Goal: Transaction & Acquisition: Book appointment/travel/reservation

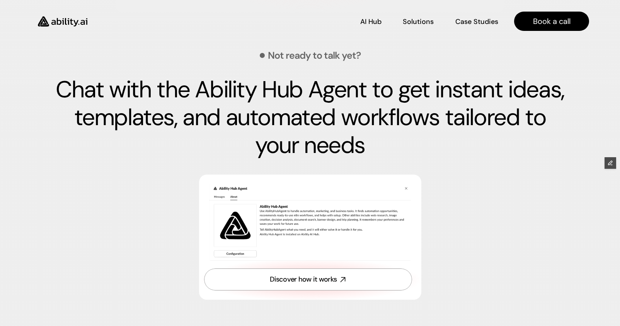
scroll to position [2867, 0]
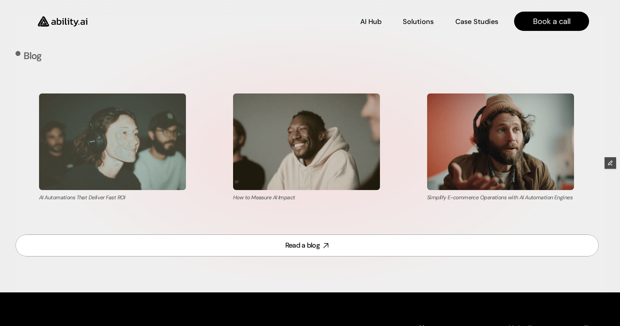
scroll to position [3206, 0]
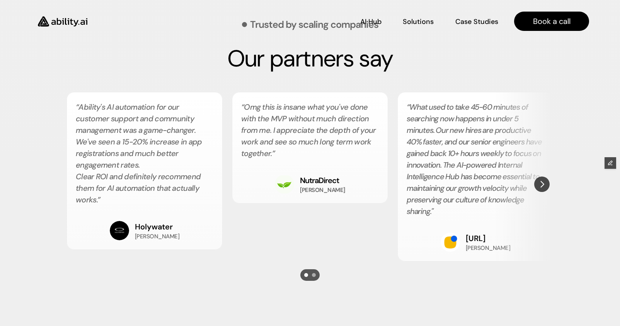
scroll to position [1344, 0]
click at [538, 187] on img "Next" at bounding box center [541, 184] width 15 height 15
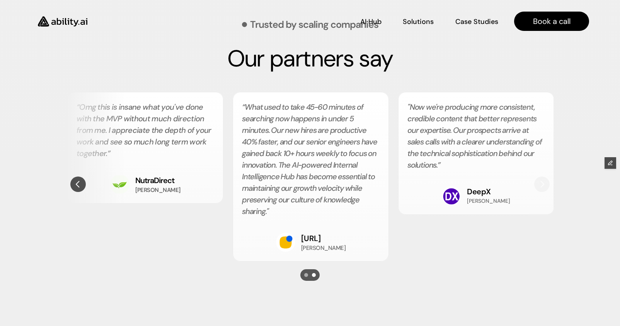
scroll to position [0, 165]
click at [80, 183] on img "Previous" at bounding box center [78, 184] width 14 height 14
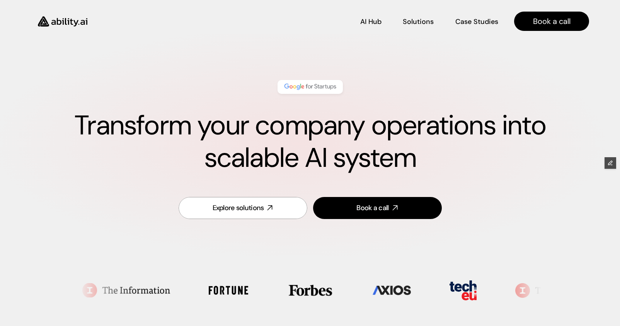
scroll to position [0, 0]
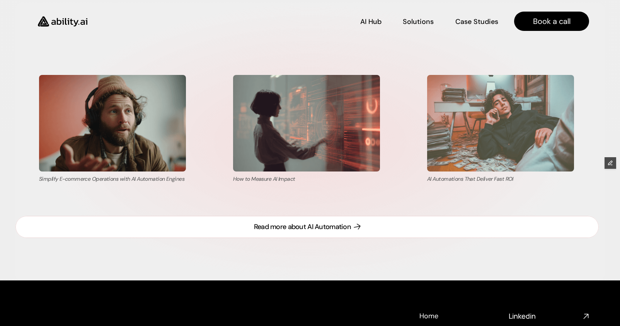
scroll to position [3218, 0]
click at [298, 227] on div "Read more about AI Automation" at bounding box center [302, 227] width 97 height 10
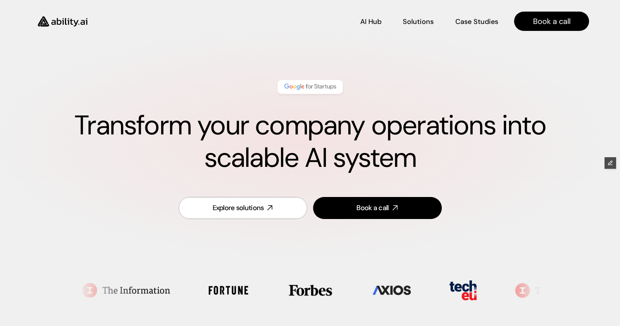
scroll to position [0, 0]
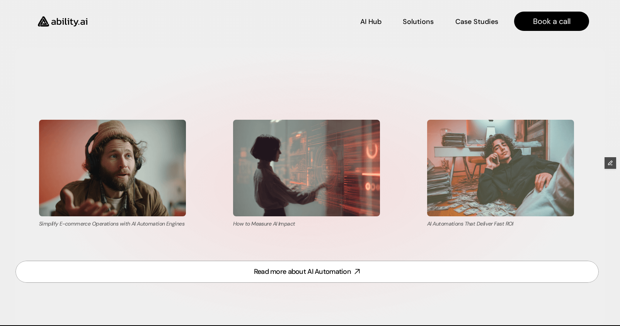
scroll to position [3173, 0]
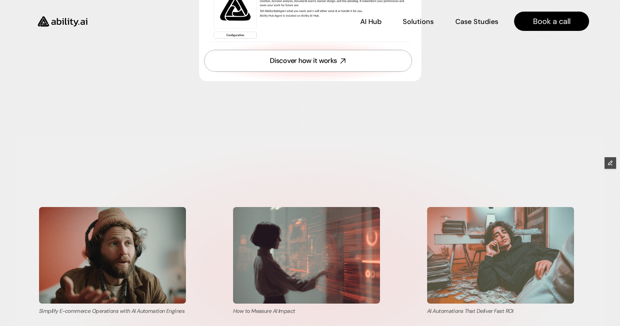
scroll to position [3085, 0]
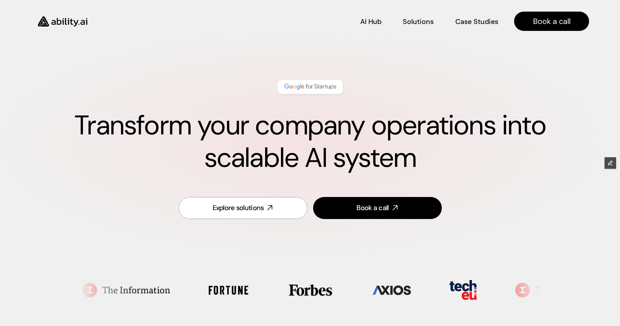
scroll to position [3085, 0]
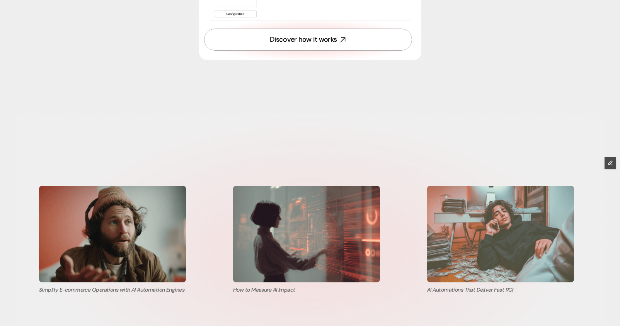
scroll to position [3108, 0]
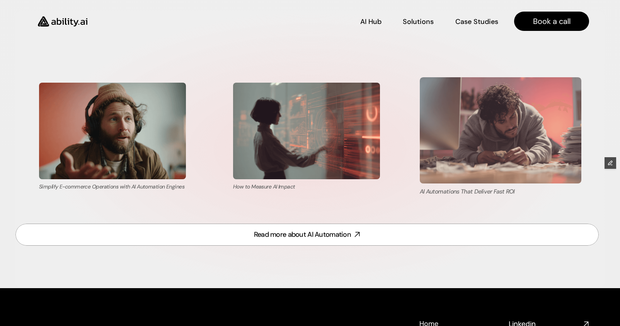
scroll to position [3210, 0]
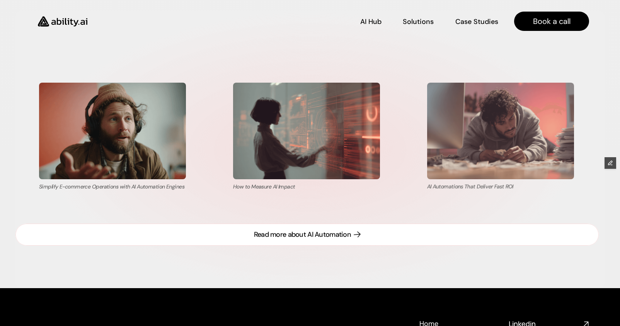
click at [362, 231] on link "Read more about AI Automation" at bounding box center [306, 235] width 583 height 22
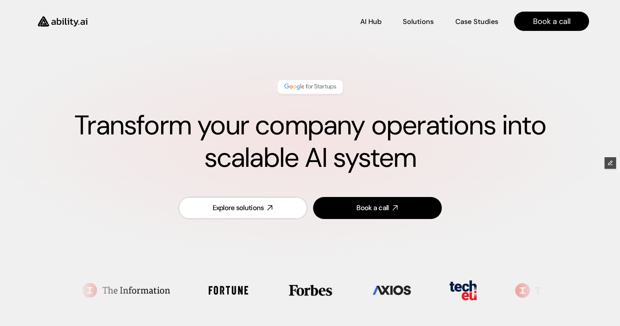
scroll to position [0, 0]
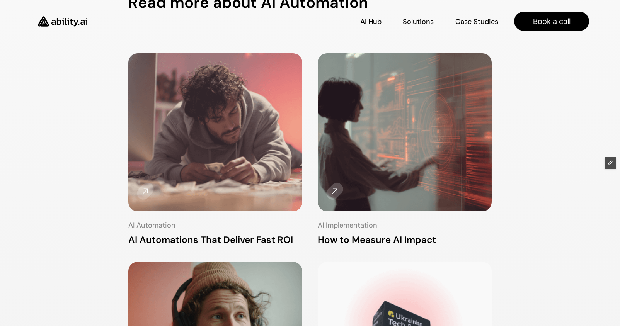
scroll to position [88, 0]
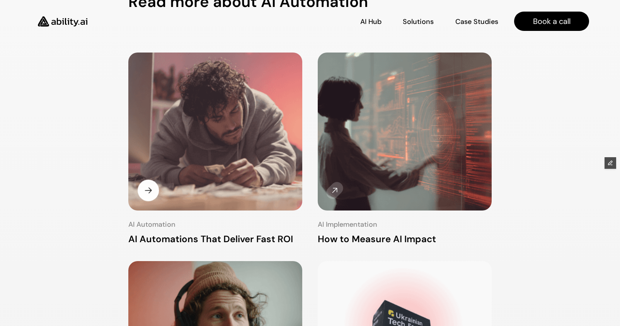
click at [239, 162] on img at bounding box center [215, 132] width 184 height 167
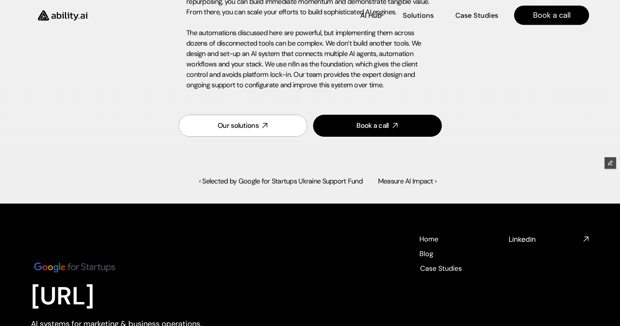
scroll to position [1706, 0]
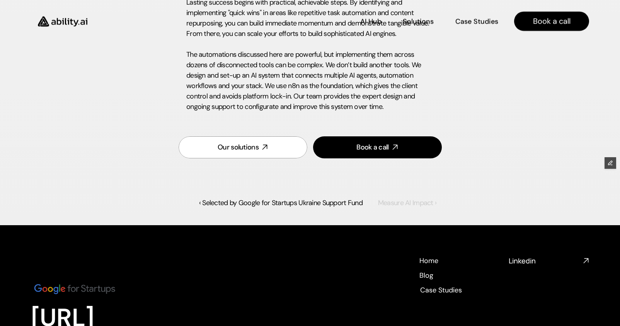
click at [397, 206] on link "Measure AI Impact ›" at bounding box center [407, 202] width 58 height 9
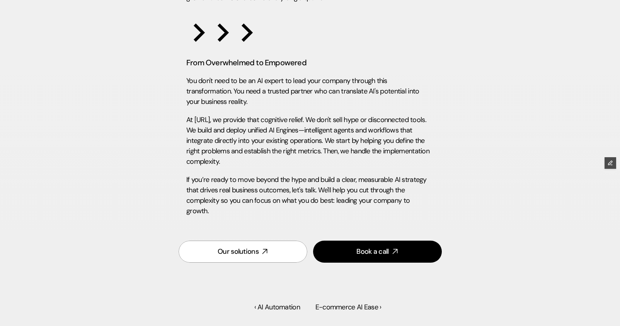
scroll to position [2407, 0]
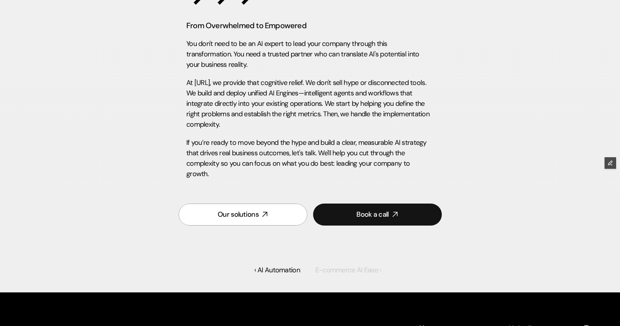
click at [344, 265] on link "E-commerce AI Ease ›" at bounding box center [348, 269] width 66 height 9
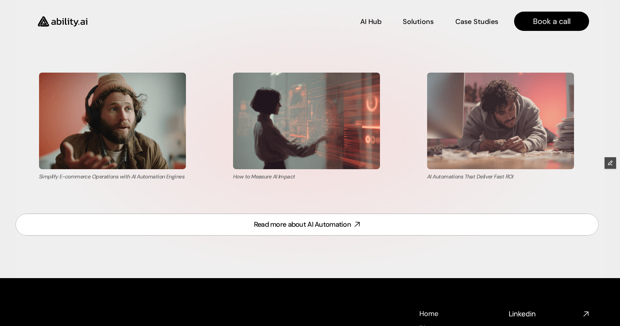
scroll to position [3220, 0]
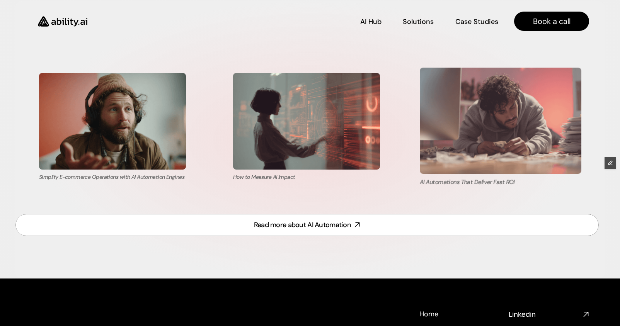
click at [513, 154] on img at bounding box center [500, 121] width 161 height 106
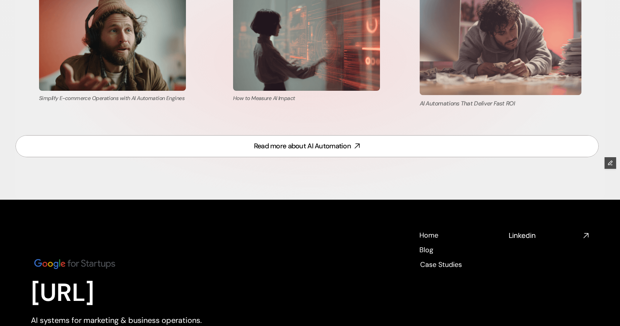
scroll to position [3299, 0]
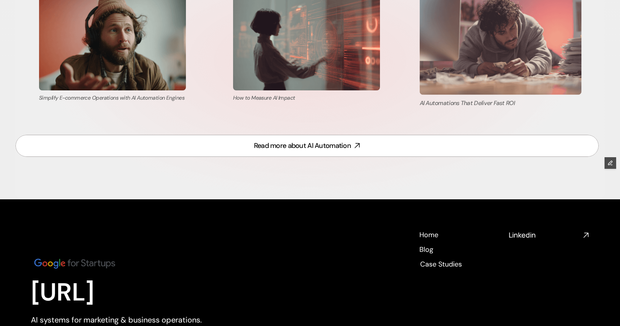
click at [487, 69] on img at bounding box center [501, 41] width 162 height 107
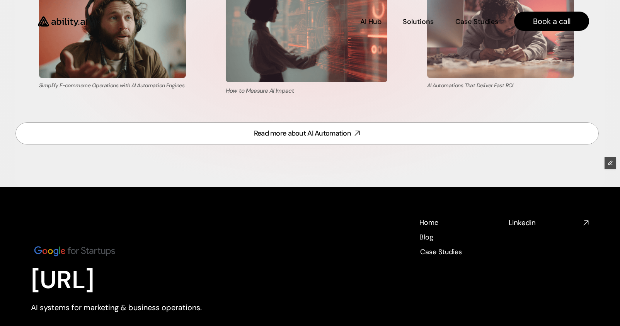
scroll to position [3312, 0]
click at [284, 59] on img at bounding box center [306, 29] width 161 height 106
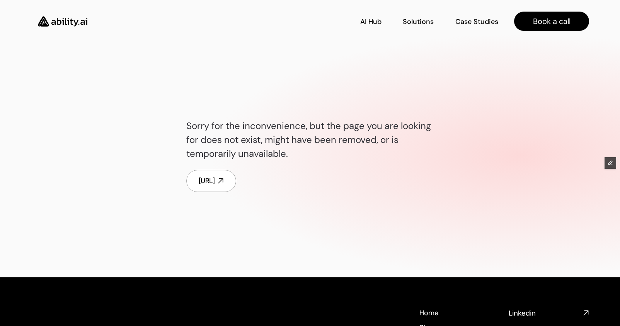
click at [62, 25] on img at bounding box center [62, 21] width 63 height 24
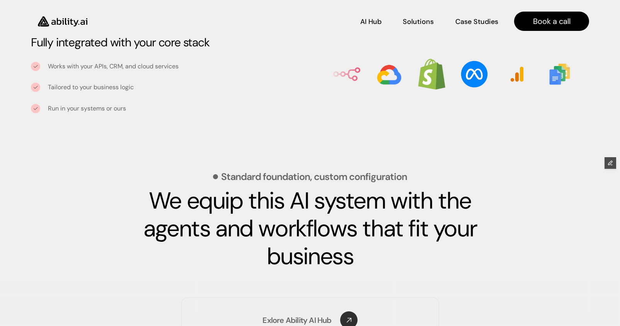
scroll to position [981, 0]
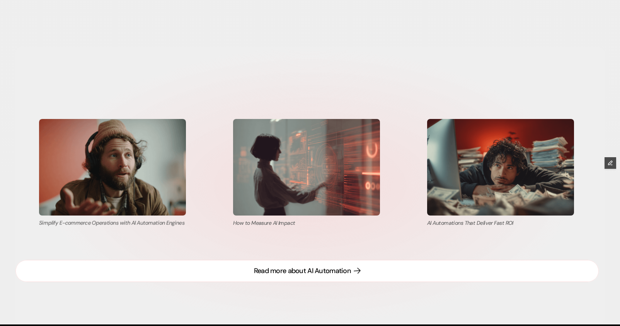
scroll to position [3175, 0]
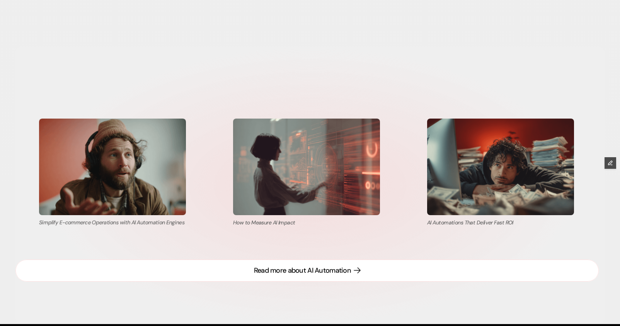
click at [308, 280] on link "Read more about AI Automation" at bounding box center [306, 271] width 583 height 22
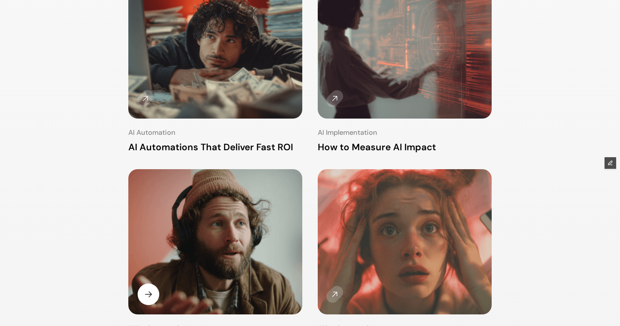
scroll to position [161, 0]
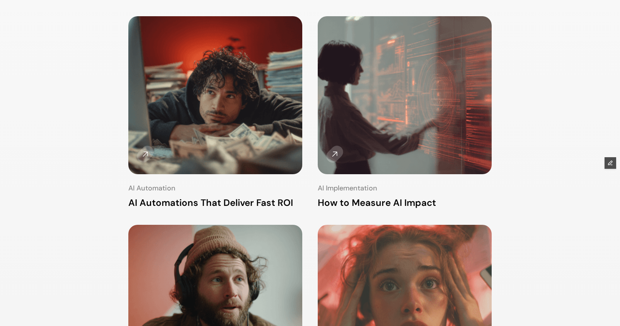
scroll to position [75, 0]
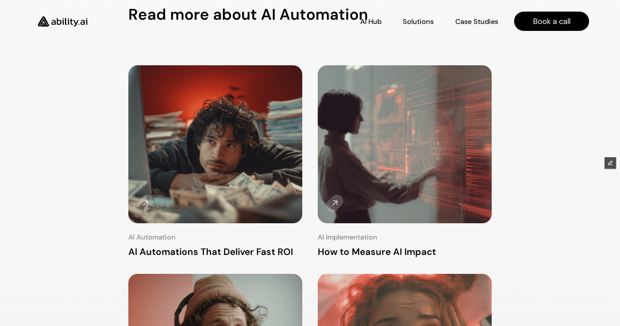
click at [65, 19] on img at bounding box center [62, 21] width 63 height 24
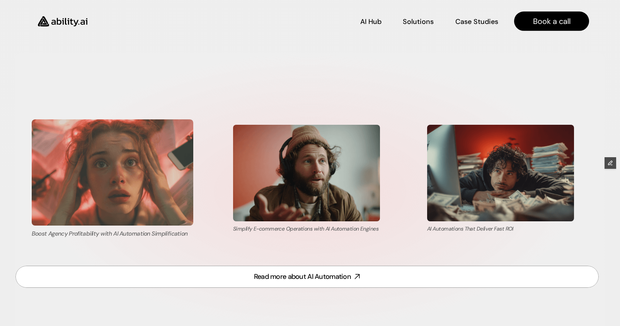
scroll to position [3168, 0]
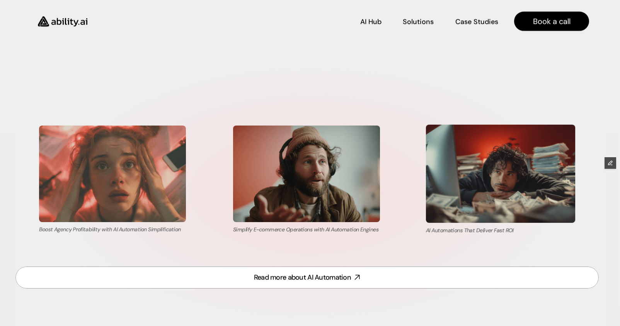
click at [498, 170] on img at bounding box center [500, 174] width 149 height 98
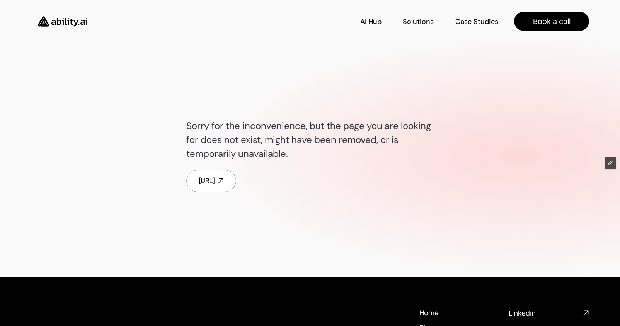
click at [53, 16] on img at bounding box center [62, 21] width 63 height 24
click at [60, 17] on img at bounding box center [62, 21] width 63 height 24
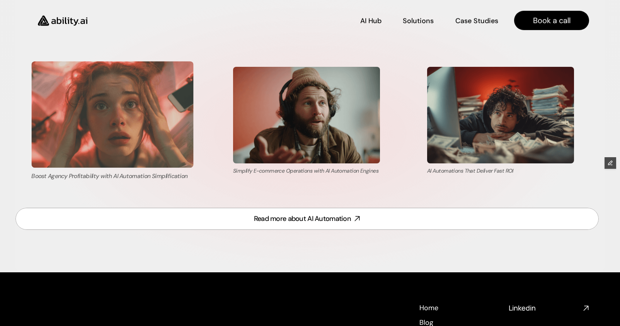
click at [133, 107] on img at bounding box center [112, 114] width 162 height 107
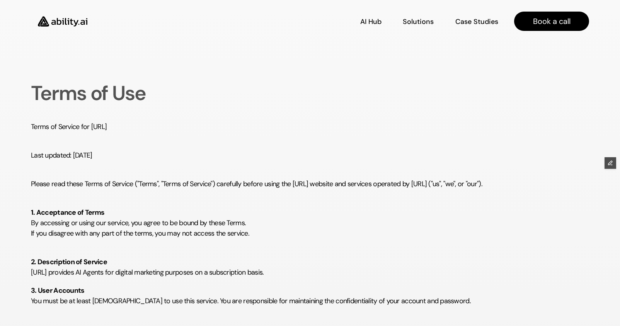
scroll to position [511, 0]
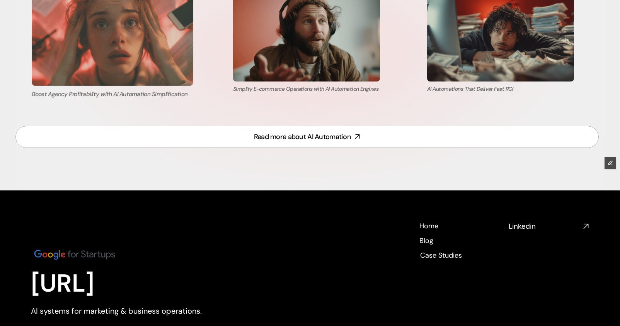
scroll to position [3309, 0]
click at [140, 55] on img at bounding box center [112, 33] width 161 height 106
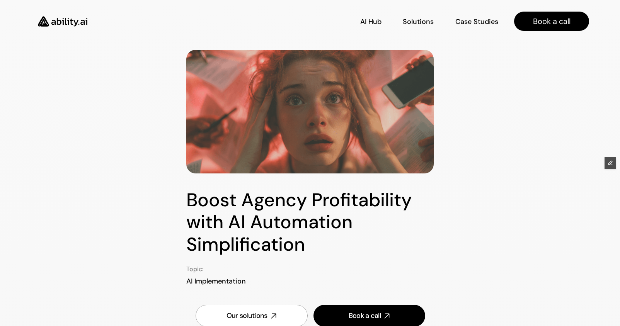
click at [66, 22] on img at bounding box center [62, 21] width 63 height 24
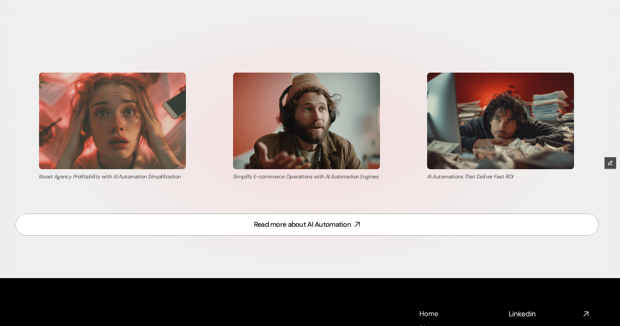
scroll to position [3221, 0]
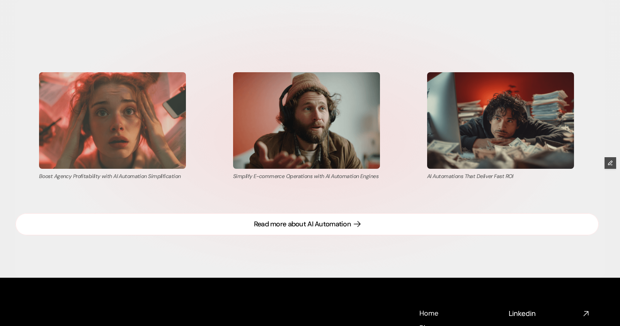
click at [291, 231] on link "Read more about AI Automation" at bounding box center [306, 224] width 583 height 22
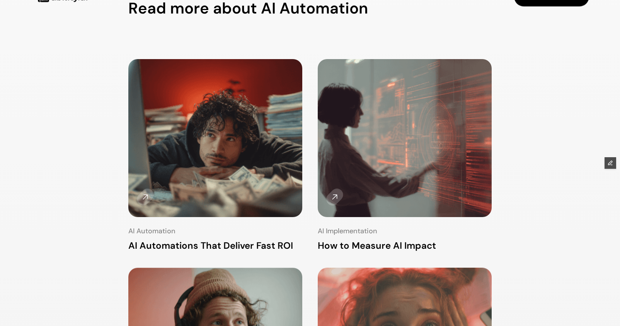
scroll to position [19, 0]
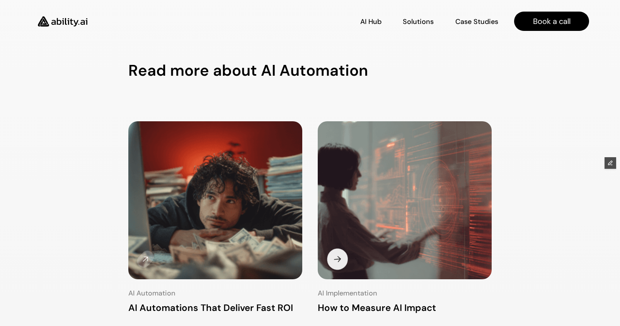
click at [355, 168] on img at bounding box center [404, 201] width 183 height 166
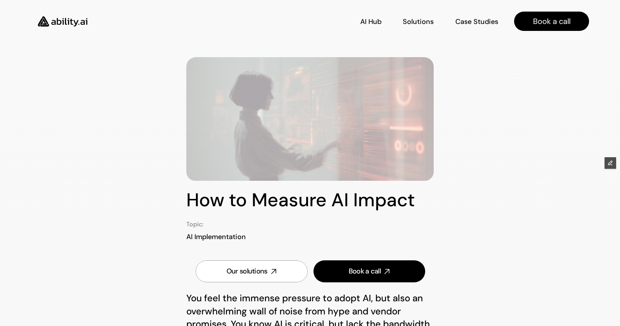
click at [72, 25] on img at bounding box center [62, 21] width 63 height 24
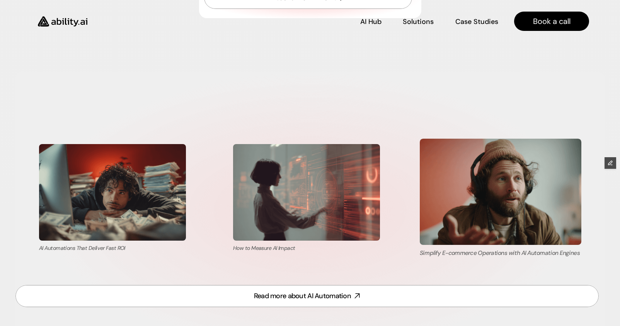
scroll to position [3149, 0]
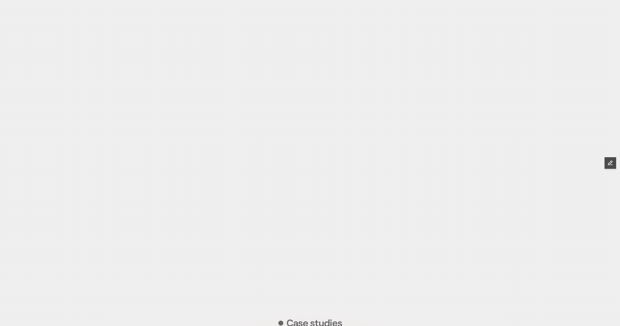
scroll to position [2302, 0]
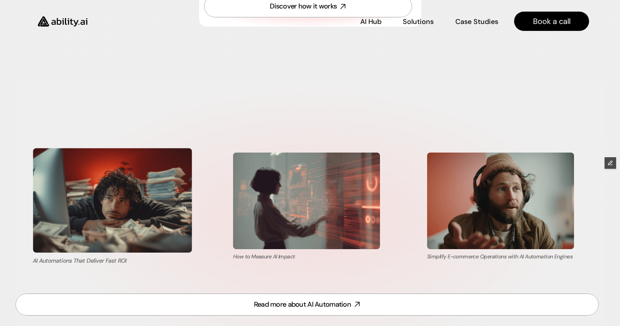
scroll to position [3141, 0]
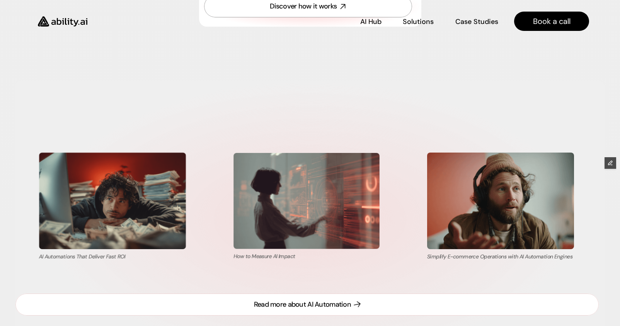
click at [253, 295] on link "Read more about AI Automation" at bounding box center [306, 305] width 583 height 22
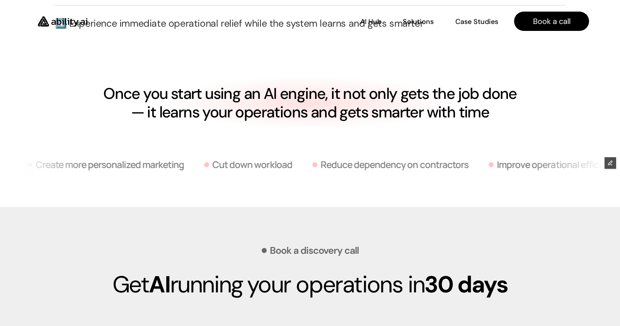
scroll to position [1901, 0]
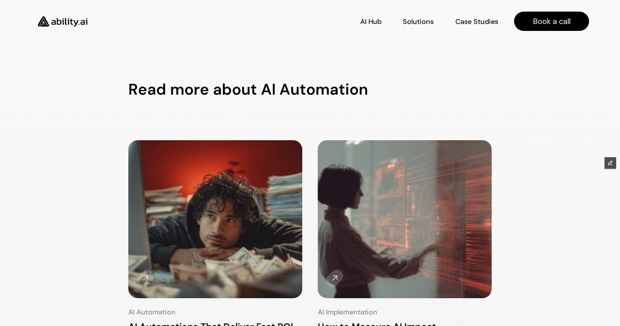
click at [70, 22] on img at bounding box center [62, 21] width 63 height 24
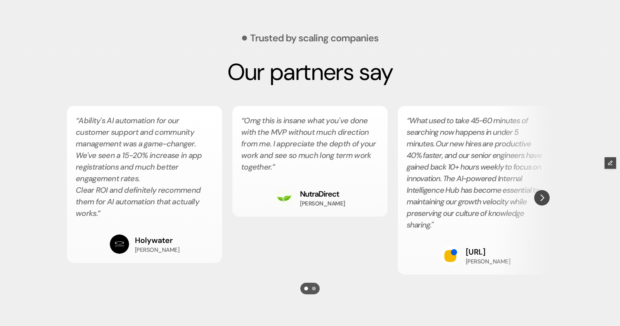
scroll to position [1330, 0]
click at [544, 199] on img "Next" at bounding box center [541, 197] width 15 height 15
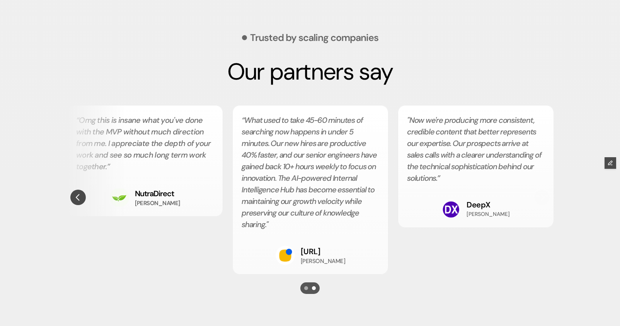
scroll to position [0, 165]
click at [78, 200] on img "Previous" at bounding box center [77, 197] width 15 height 15
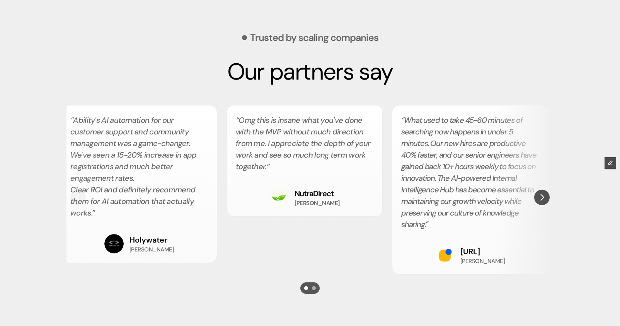
scroll to position [0, 0]
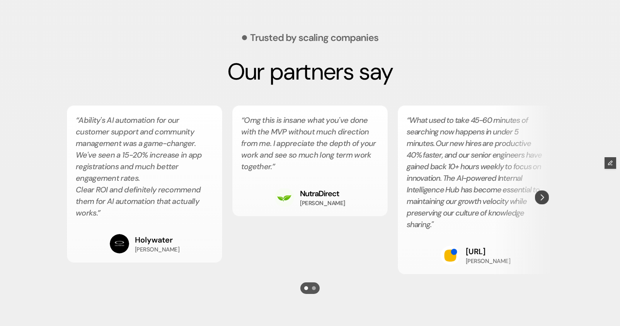
click at [545, 196] on img "Next" at bounding box center [542, 197] width 14 height 14
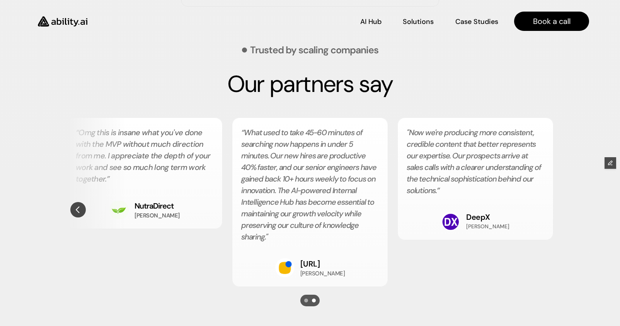
scroll to position [1318, 0]
click at [82, 207] on img "Previous" at bounding box center [77, 209] width 15 height 15
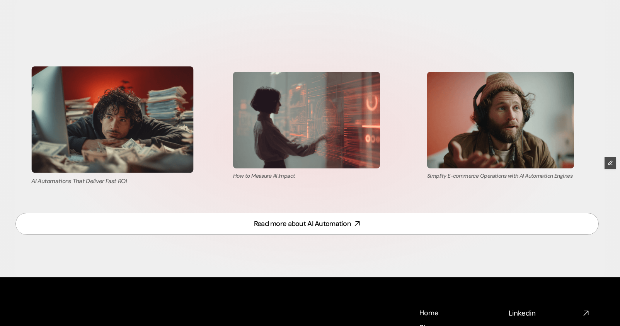
scroll to position [3222, 0]
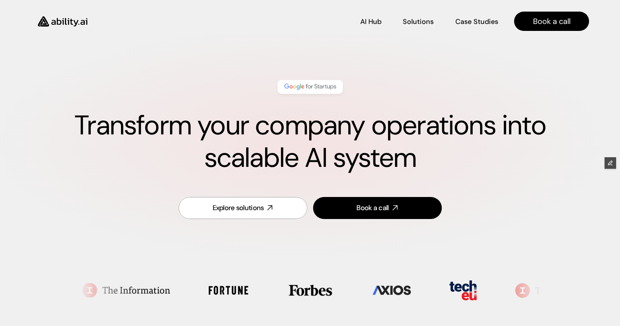
click at [77, 27] on img at bounding box center [62, 21] width 63 height 24
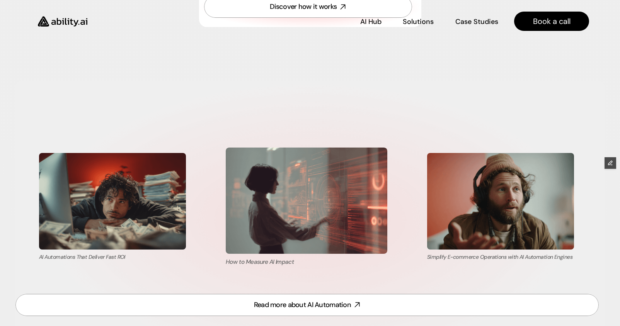
scroll to position [3140, 0]
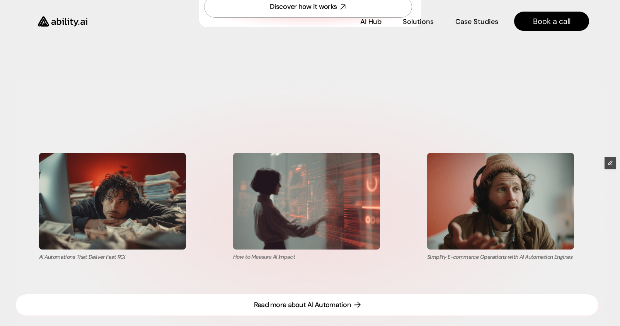
click at [297, 309] on div "Read more about AI Automation" at bounding box center [302, 305] width 97 height 10
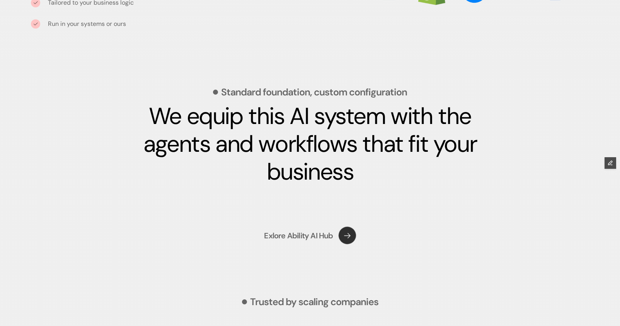
scroll to position [1067, 0]
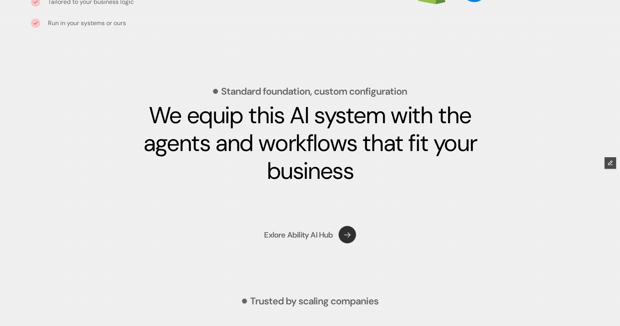
click at [316, 237] on p "Exlore Ability AI Hub" at bounding box center [298, 234] width 69 height 11
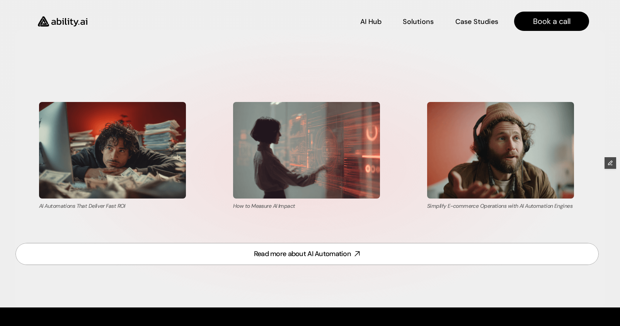
scroll to position [3191, 0]
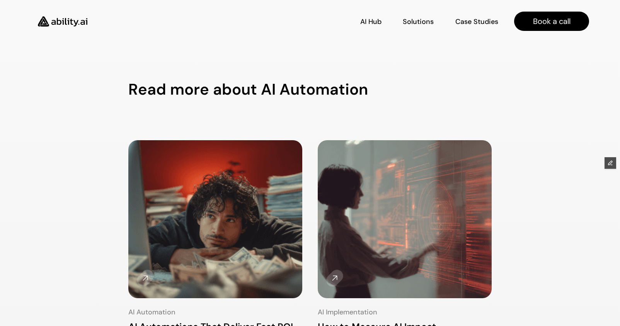
click at [71, 27] on img at bounding box center [62, 21] width 63 height 24
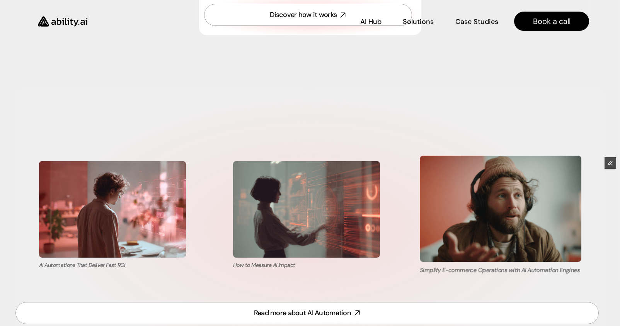
scroll to position [3132, 0]
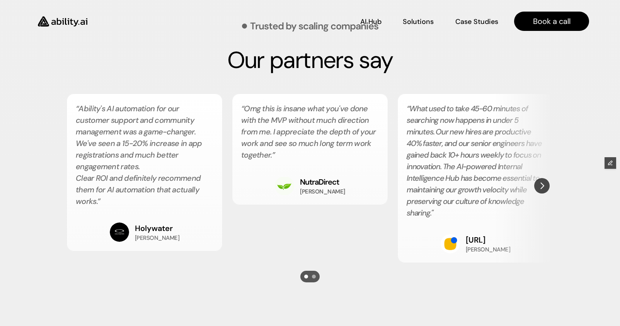
scroll to position [1342, 0]
click at [542, 187] on img "Next" at bounding box center [541, 185] width 15 height 15
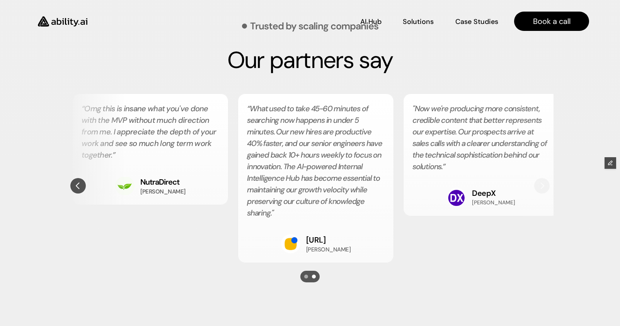
scroll to position [0, 165]
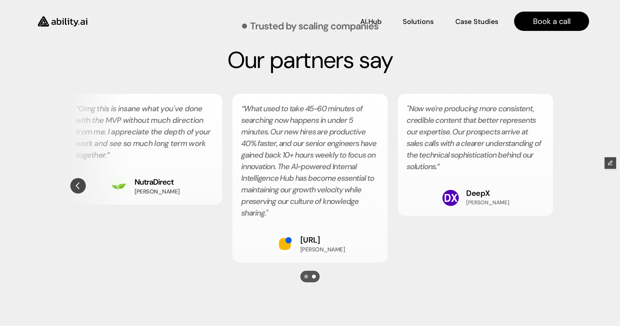
click at [78, 188] on img "Previous" at bounding box center [77, 185] width 15 height 15
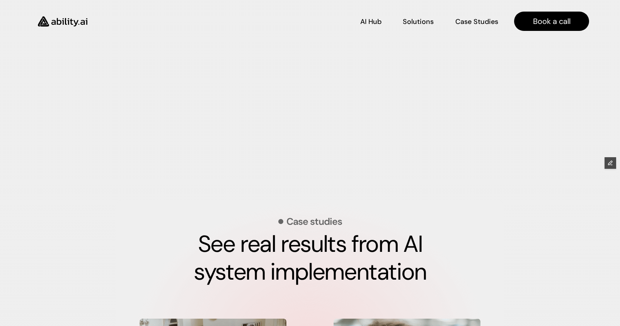
scroll to position [2401, 0]
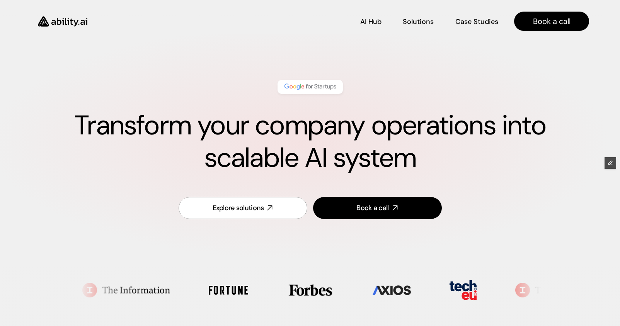
scroll to position [3191, 0]
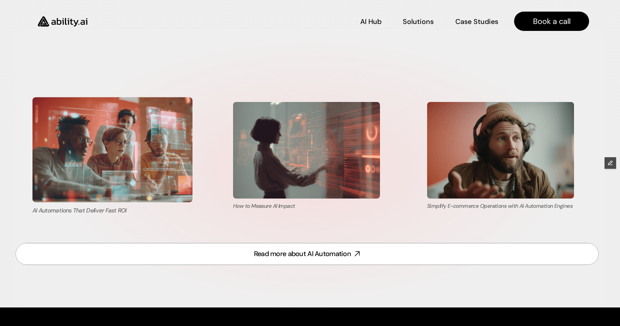
click at [95, 152] on img at bounding box center [112, 149] width 160 height 105
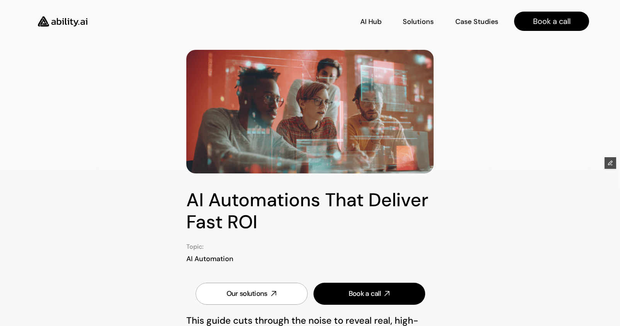
click at [54, 22] on img at bounding box center [62, 21] width 63 height 24
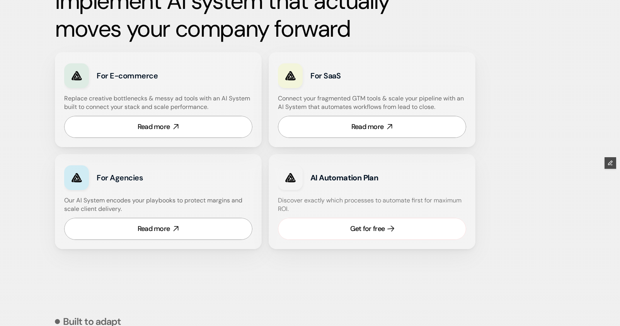
scroll to position [448, 0]
click at [327, 126] on link "Read more" at bounding box center [372, 126] width 188 height 22
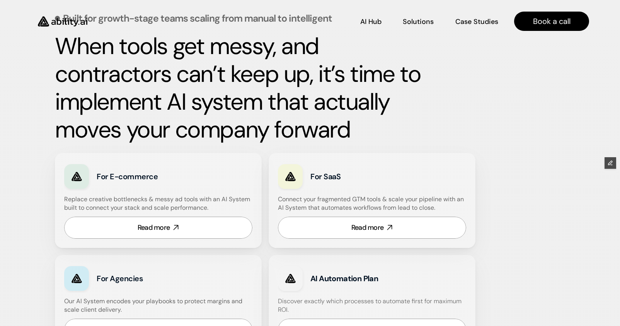
scroll to position [347, 0]
click at [326, 228] on link "Read more" at bounding box center [372, 228] width 188 height 22
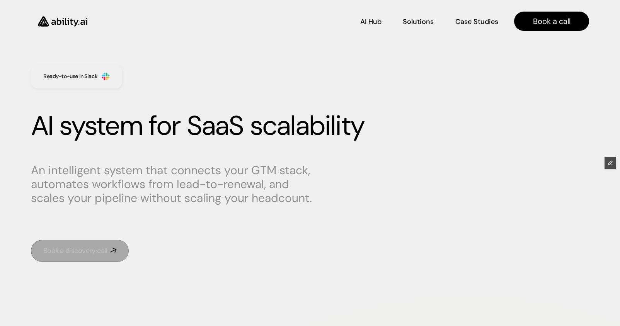
click at [109, 252] on icon at bounding box center [113, 251] width 8 height 8
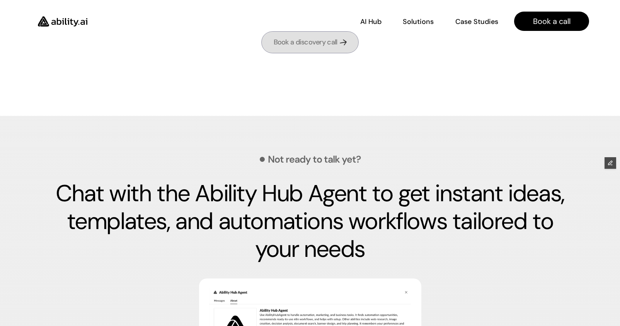
scroll to position [2049, 0]
click at [297, 47] on div "Book a discovery call" at bounding box center [305, 42] width 64 height 10
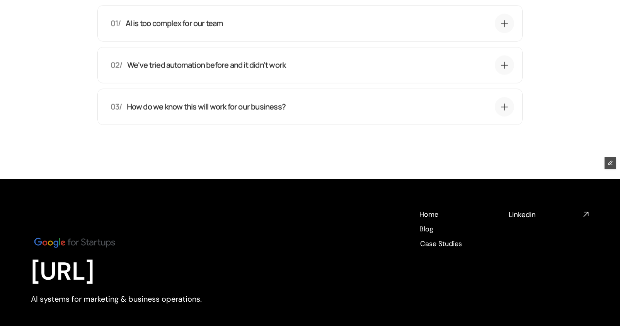
scroll to position [2626, 0]
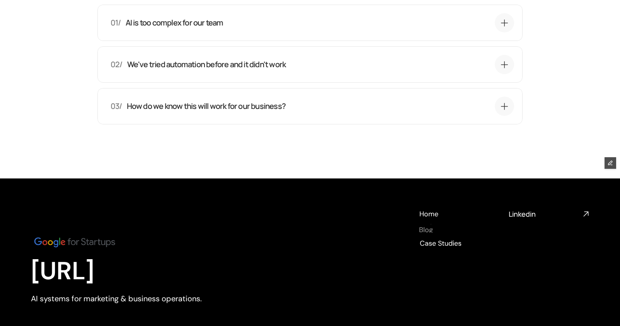
click at [426, 234] on h4 "Blog" at bounding box center [426, 230] width 14 height 10
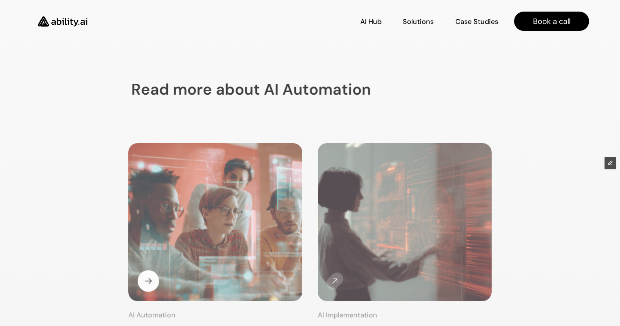
click at [196, 199] on img at bounding box center [215, 222] width 184 height 167
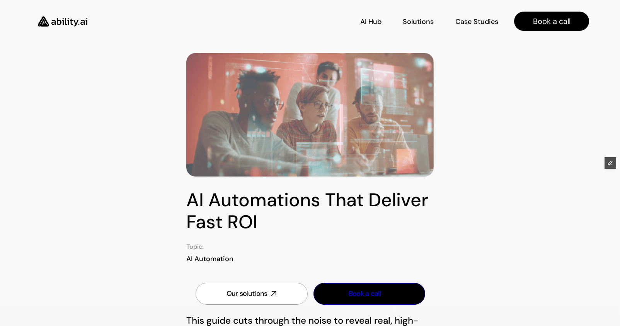
click at [363, 294] on div "Book a call" at bounding box center [364, 294] width 32 height 10
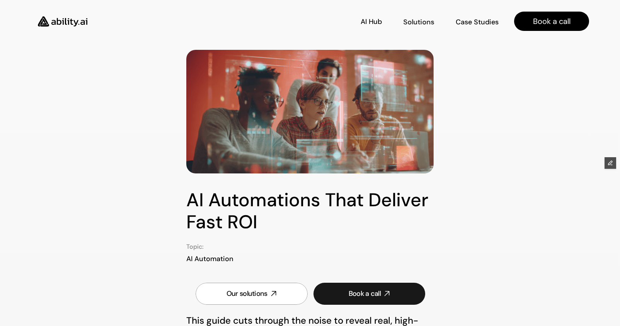
click at [463, 27] on p "Case Studies" at bounding box center [476, 32] width 43 height 10
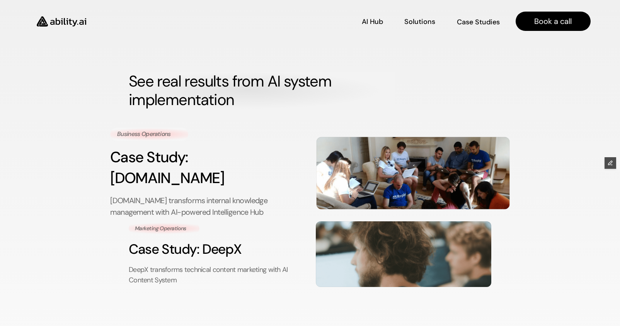
click at [279, 195] on p "[DOMAIN_NAME] transforms internal knowledge management with AI-powered Intellig…" at bounding box center [206, 206] width 193 height 23
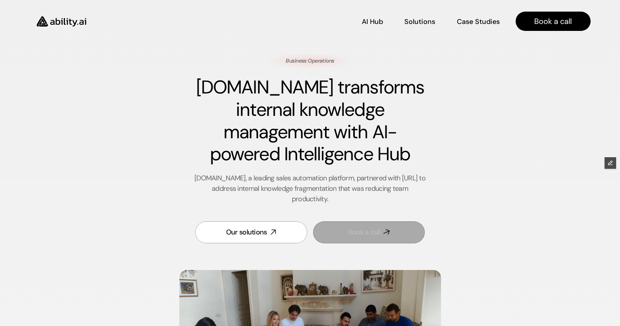
click at [387, 238] on link "Book a call" at bounding box center [369, 232] width 112 height 22
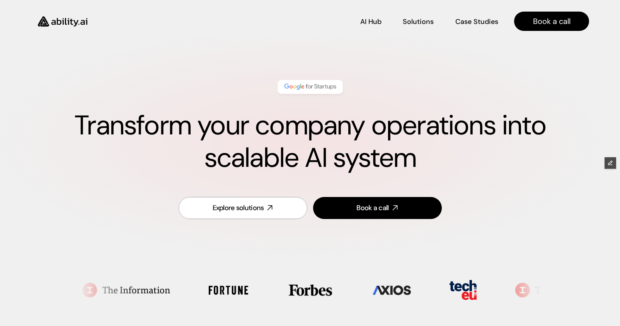
scroll to position [2108, 0]
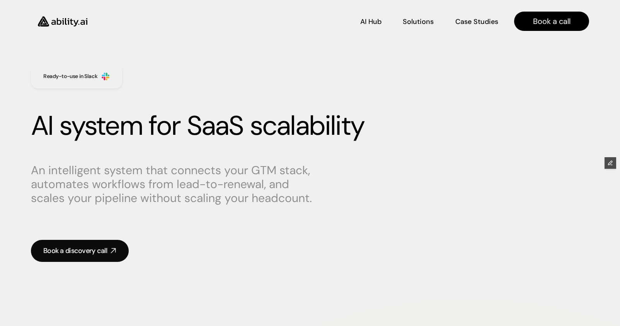
click at [79, 265] on div "An intelligent system that connects your GTM stack, automates workflows from le…" at bounding box center [310, 213] width 558 height 114
click at [95, 243] on link "Book a discovery call" at bounding box center [80, 251] width 98 height 22
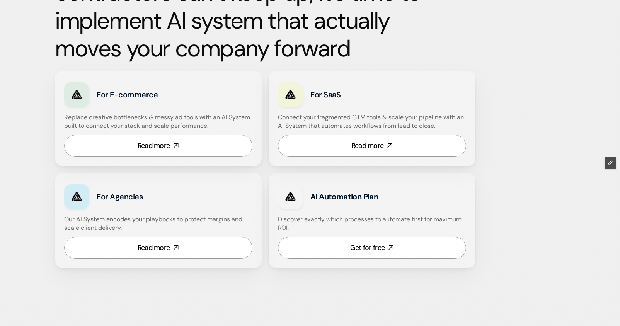
scroll to position [430, 0]
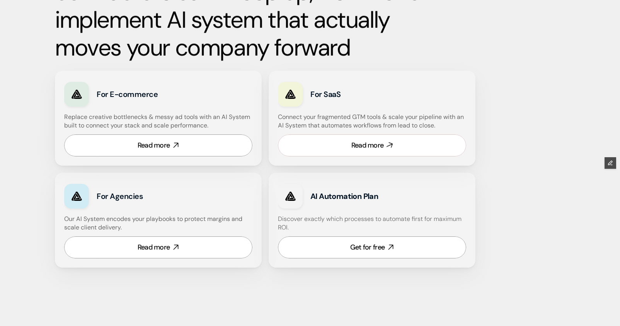
click at [358, 151] on link "Read more" at bounding box center [372, 145] width 188 height 22
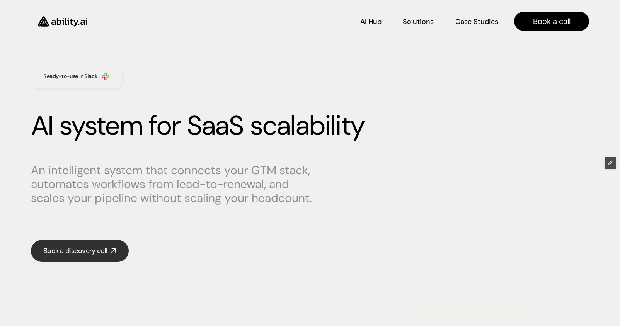
click at [92, 262] on div "An intelligent system that connects your GTM stack, automates workflows from le…" at bounding box center [310, 213] width 558 height 114
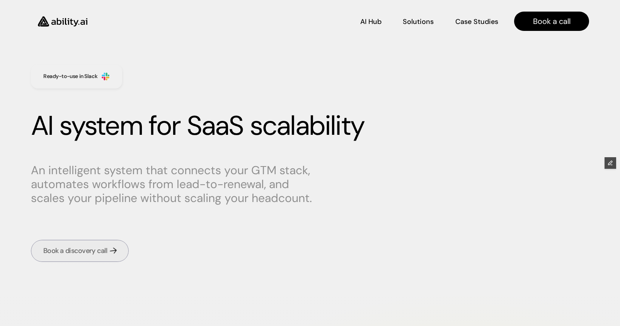
click at [91, 253] on div "Book a discovery call" at bounding box center [75, 251] width 64 height 10
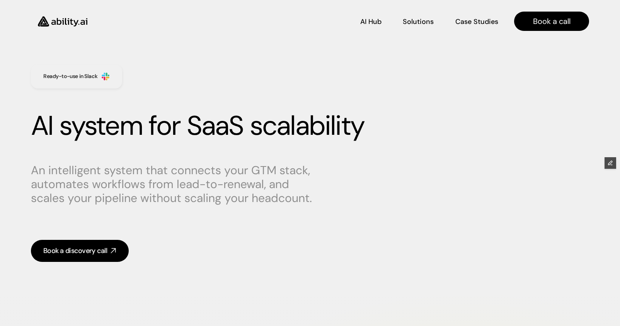
click at [66, 22] on img at bounding box center [62, 21] width 63 height 24
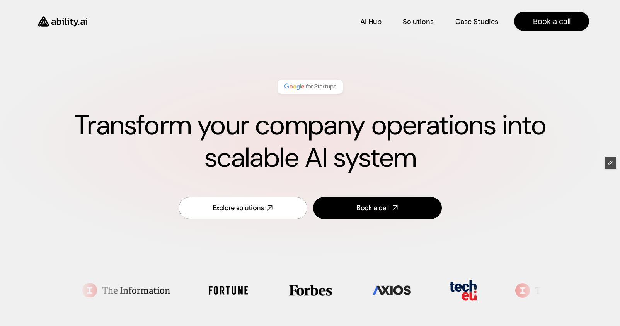
click at [59, 27] on img at bounding box center [62, 21] width 63 height 24
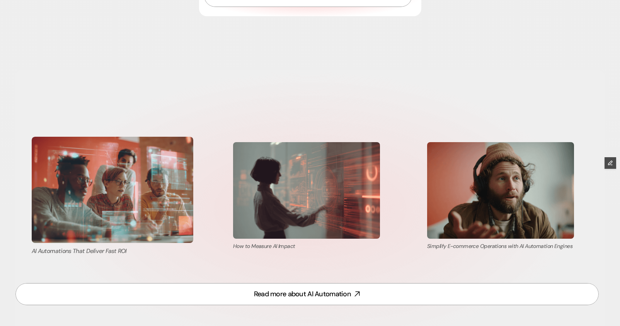
scroll to position [3151, 0]
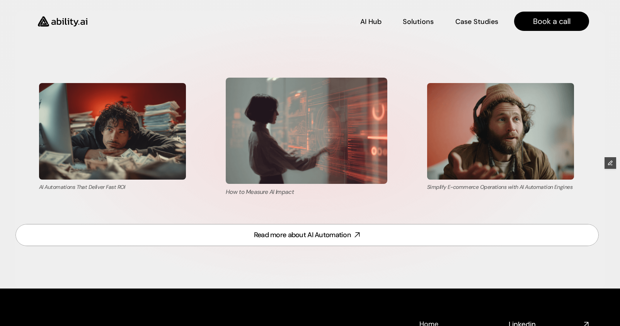
scroll to position [3210, 0]
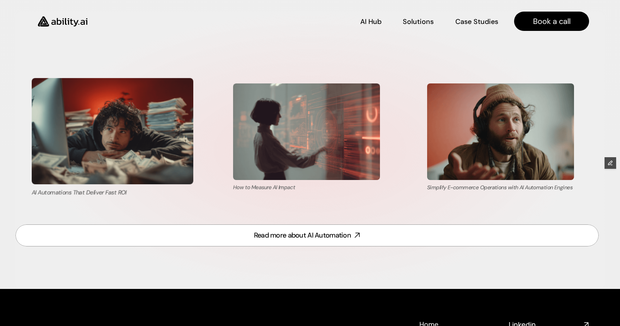
click at [124, 148] on img at bounding box center [112, 131] width 161 height 106
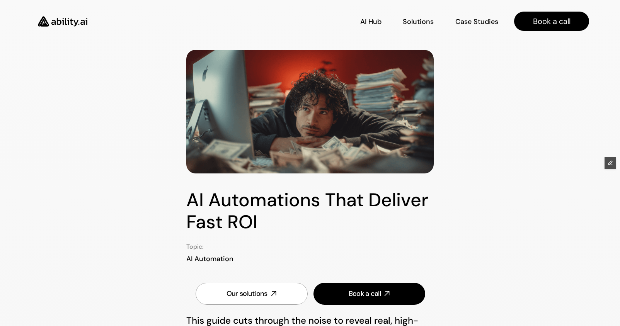
click at [63, 28] on img at bounding box center [62, 21] width 63 height 24
